Goal: Information Seeking & Learning: Learn about a topic

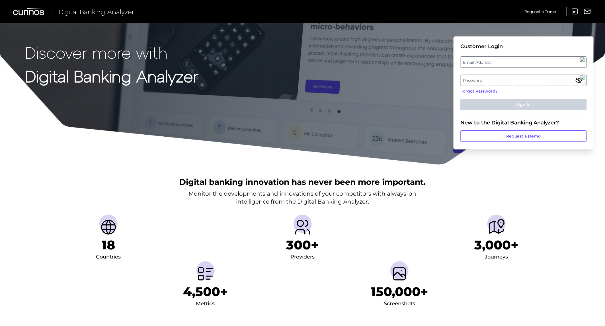
click at [480, 63] on label "Email Address" at bounding box center [522, 62] width 125 height 10
click at [480, 63] on input "email" at bounding box center [523, 61] width 126 height 11
type input "[EMAIL_ADDRESS][PERSON_NAME][DOMAIN_NAME]"
click at [478, 77] on label "Password" at bounding box center [522, 80] width 125 height 10
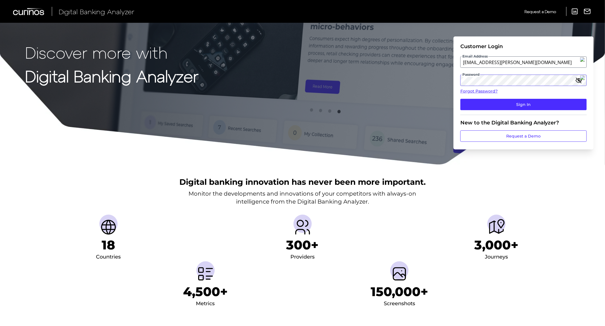
click at [460, 99] on button "Sign In" at bounding box center [523, 104] width 126 height 11
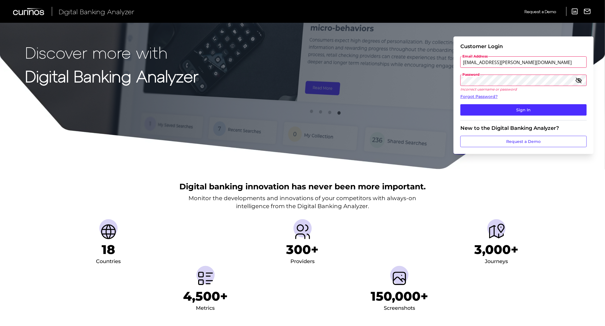
click at [457, 79] on form "Customer Login Email Address mark.hudson@regions.com Password Incorrect usernam…" at bounding box center [523, 94] width 140 height 117
click at [460, 104] on button "Sign In" at bounding box center [523, 109] width 126 height 11
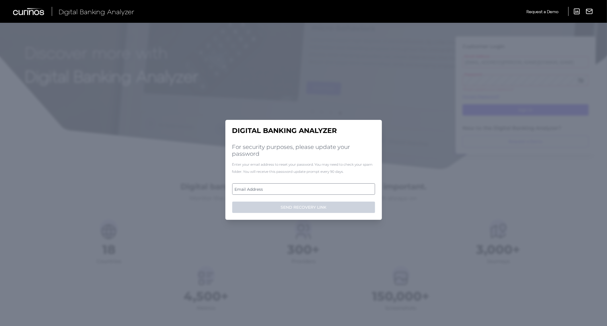
click at [264, 189] on label "Email Address" at bounding box center [303, 189] width 142 height 10
click at [264, 189] on input "email" at bounding box center [303, 188] width 143 height 11
click at [300, 164] on div "Enter your email address to reset your password. You may need to check your spa…" at bounding box center [303, 168] width 143 height 14
click at [254, 190] on label "Email Address" at bounding box center [303, 189] width 142 height 10
click at [254, 190] on input "email" at bounding box center [303, 188] width 143 height 11
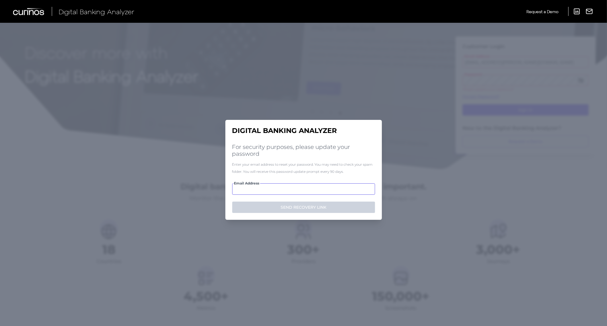
click at [244, 187] on input "Email Address" at bounding box center [303, 188] width 143 height 11
paste input "Mynameishudson1!"
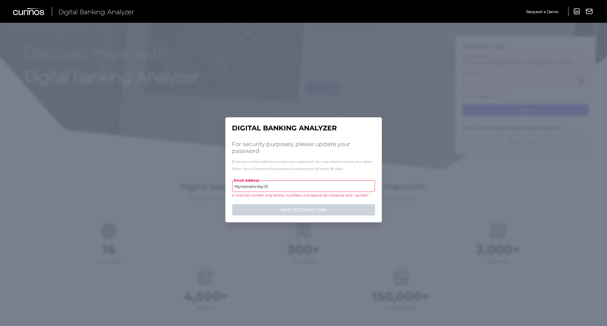
drag, startPoint x: 281, startPoint y: 186, endPoint x: 232, endPoint y: 186, distance: 48.6
click at [233, 186] on input "Mynameisriley13!" at bounding box center [303, 185] width 143 height 11
click at [271, 187] on input "Mynameisriley13!" at bounding box center [303, 185] width 143 height 11
drag, startPoint x: 275, startPoint y: 185, endPoint x: 216, endPoint y: 186, distance: 58.6
click at [216, 186] on div "Digital Banking Analyzer For security purposes, please update your password Ent…" at bounding box center [303, 174] width 607 height 303
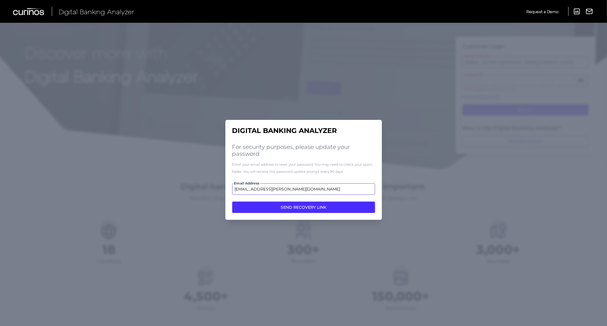
type input "[EMAIL_ADDRESS][PERSON_NAME][DOMAIN_NAME]"
click at [232, 201] on button "SEND RECOVERY LINK" at bounding box center [303, 206] width 143 height 11
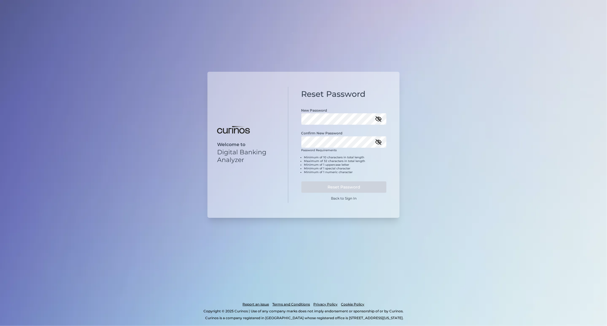
click at [378, 116] on icon "button" at bounding box center [378, 118] width 7 height 7
click at [336, 183] on button "Reset Password" at bounding box center [343, 186] width 85 height 11
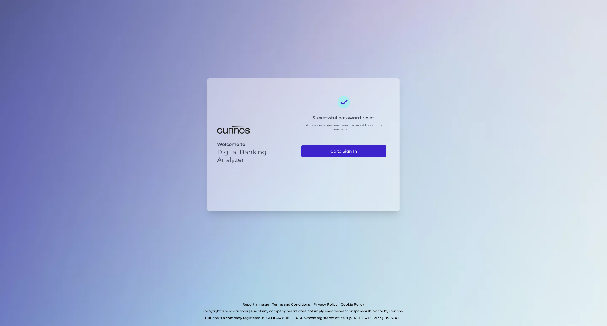
click at [341, 151] on link "Go to Sign In" at bounding box center [343, 150] width 85 height 11
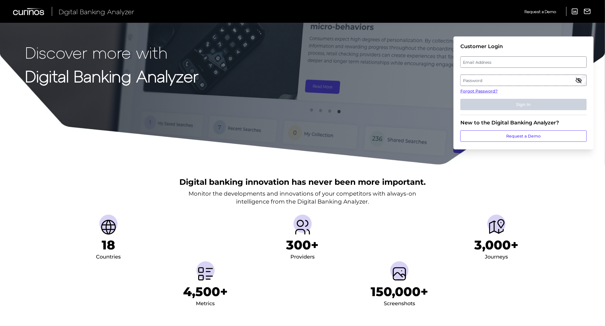
click at [494, 65] on label "Email Address" at bounding box center [522, 62] width 125 height 10
click at [494, 65] on input "email" at bounding box center [523, 61] width 126 height 11
type input "[EMAIL_ADDRESS][PERSON_NAME][DOMAIN_NAME]"
click at [488, 81] on label "Password" at bounding box center [522, 80] width 125 height 10
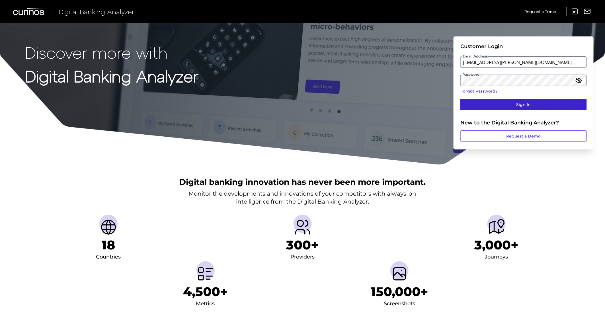
click at [494, 102] on button "Sign In" at bounding box center [523, 104] width 126 height 11
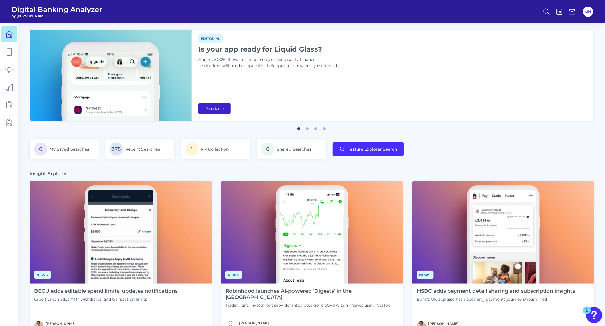
click at [213, 108] on link "Read More" at bounding box center [214, 108] width 32 height 11
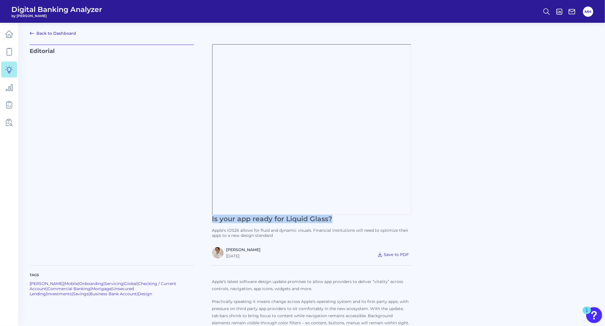
drag, startPoint x: 212, startPoint y: 218, endPoint x: 336, endPoint y: 217, distance: 123.5
click at [336, 217] on h1 "Is your app ready for Liquid Glass?" at bounding box center [311, 219] width 199 height 8
copy h1 "Is your app ready for Liquid Glass?"
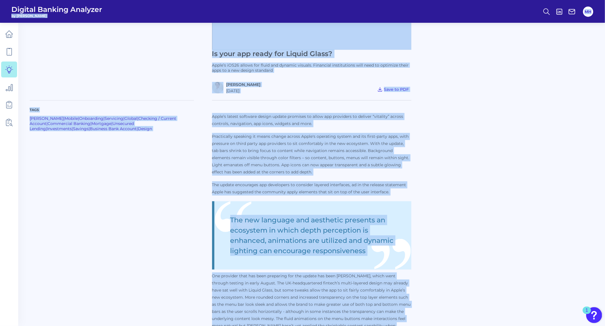
scroll to position [141, 0]
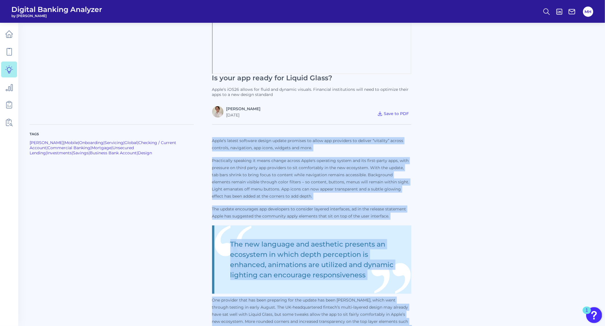
drag, startPoint x: 353, startPoint y: 160, endPoint x: 213, endPoint y: 139, distance: 141.7
click at [213, 139] on p "Apple’s latest software design update promises to allow app providers to delive…" at bounding box center [311, 289] width 199 height 304
copy p "Lorem’i dolors ametcons adipis elitse doeiusmo te incid utl etdolorem al enimad…"
click at [205, 174] on div "Tags [PERSON_NAME] | Mobile | Onboarding | Servicing | Global | Checking / Curr…" at bounding box center [121, 285] width 182 height 322
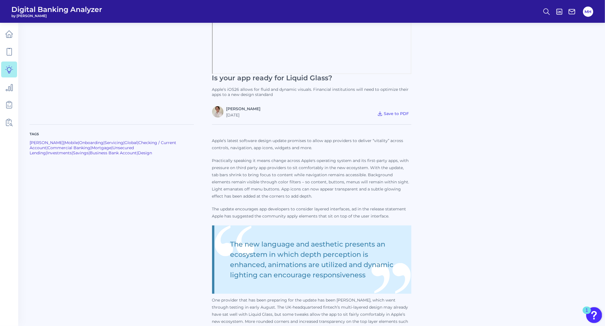
click at [411, 174] on p "Practically speaking it means change across Apple's operating system and its fi…" at bounding box center [311, 178] width 199 height 43
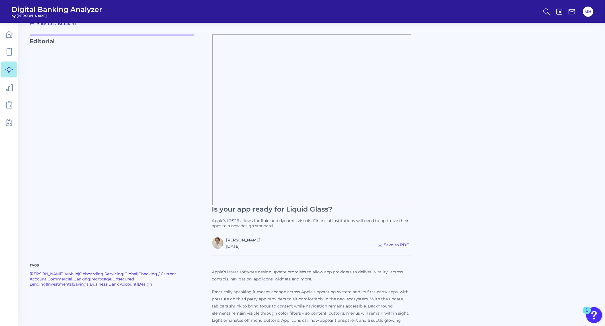
scroll to position [0, 0]
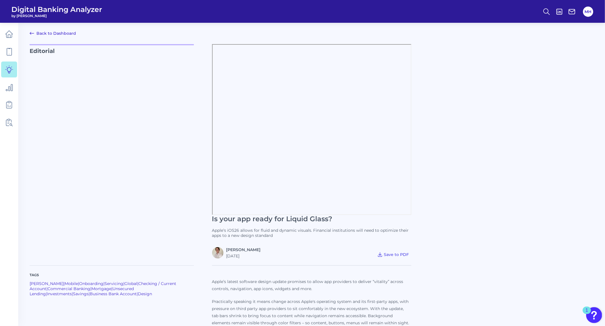
drag, startPoint x: 317, startPoint y: 213, endPoint x: 183, endPoint y: 144, distance: 150.8
click at [182, 144] on p "Editorial" at bounding box center [112, 151] width 164 height 214
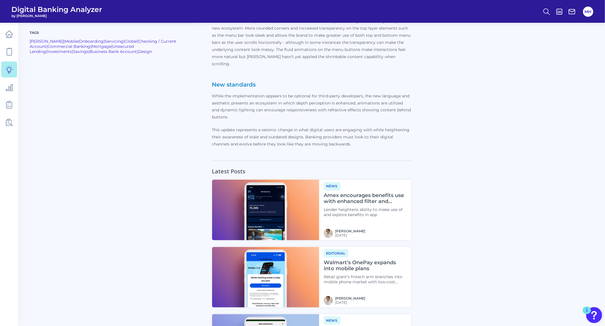
scroll to position [514, 0]
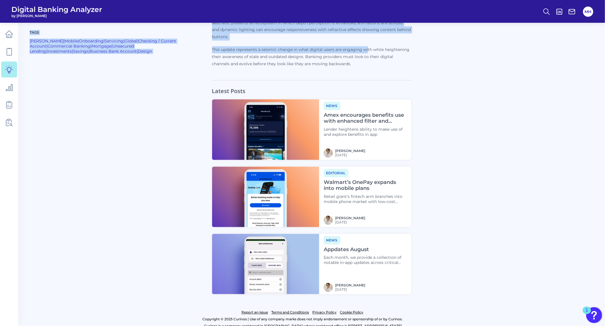
drag, startPoint x: 212, startPoint y: 230, endPoint x: 368, endPoint y: 43, distance: 243.9
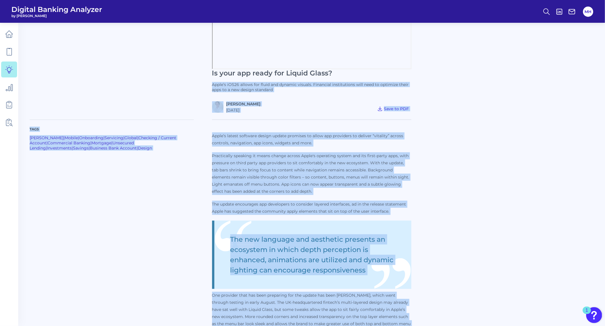
scroll to position [145, 0]
click at [391, 108] on span "Save to PDF" at bounding box center [396, 108] width 25 height 5
click at [182, 86] on p "Editorial" at bounding box center [112, 6] width 164 height 214
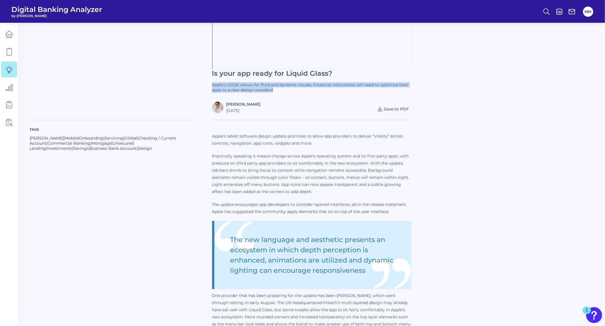
drag, startPoint x: 213, startPoint y: 84, endPoint x: 275, endPoint y: 88, distance: 62.4
click at [275, 88] on p "Apple’s iOS26 allows for fluid and dynamic visuals. Financial institutions will…" at bounding box center [311, 87] width 199 height 10
copy p "Apple’s iOS26 allows for fluid and dynamic visuals. Financial institutions will…"
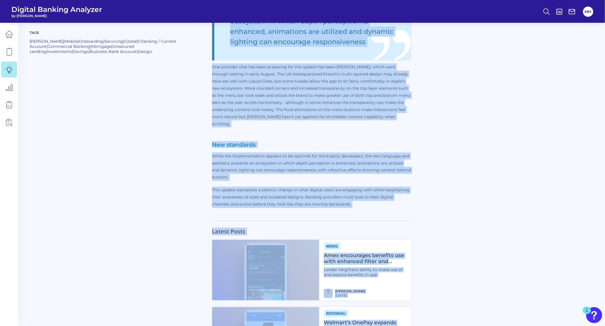
scroll to position [379, 0]
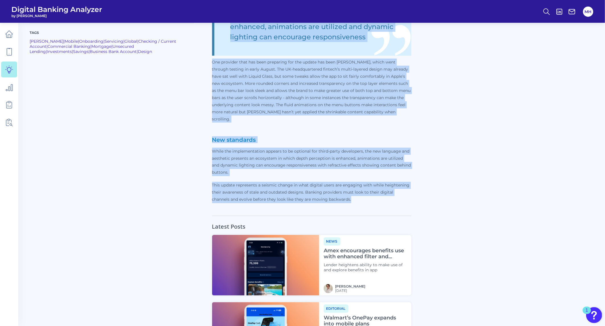
drag, startPoint x: 213, startPoint y: 134, endPoint x: 370, endPoint y: 194, distance: 168.6
click at [370, 194] on p "Apple’s latest software design update promises to allow app providers to delive…" at bounding box center [311, 51] width 199 height 304
copy p "Lorem’i dolors ametcons adipis elitse doeiusmo te incid utl etdolorem al enimad…"
